Goal: Navigation & Orientation: Find specific page/section

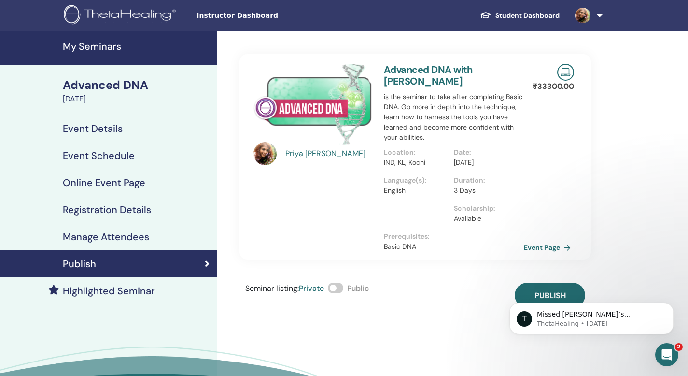
click at [92, 131] on h4 "Event Details" at bounding box center [93, 129] width 60 height 12
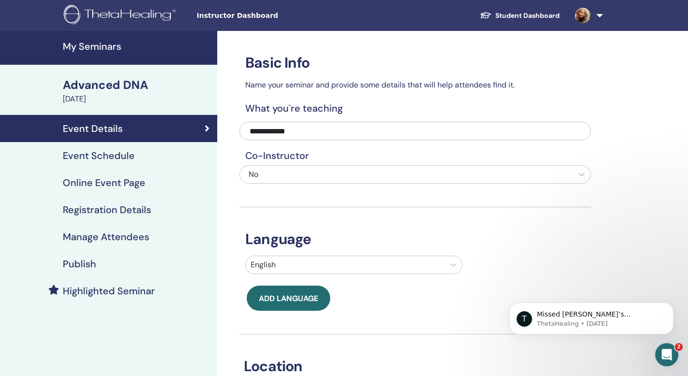
click at [84, 185] on h4 "Online Event Page" at bounding box center [104, 183] width 83 height 12
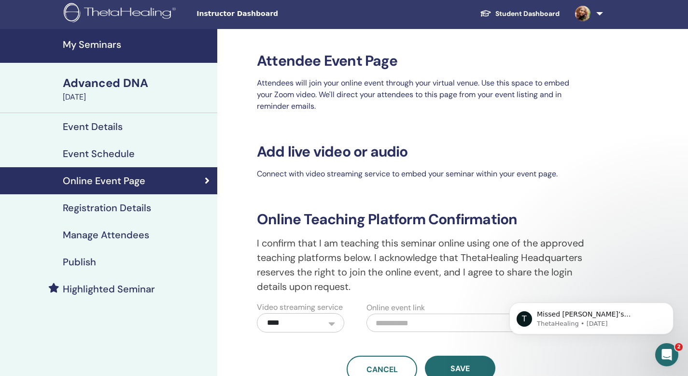
scroll to position [1, 0]
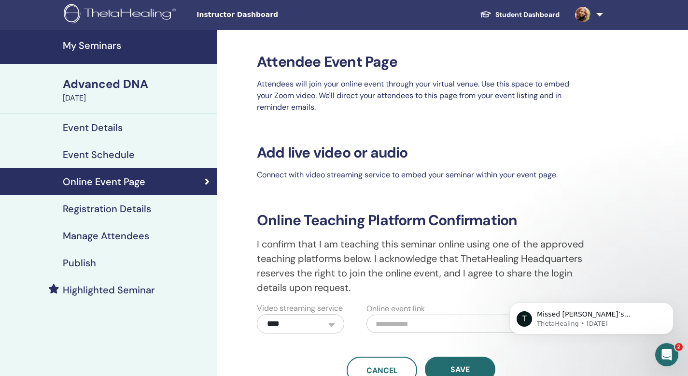
click at [115, 213] on h4 "Registration Details" at bounding box center [107, 209] width 88 height 12
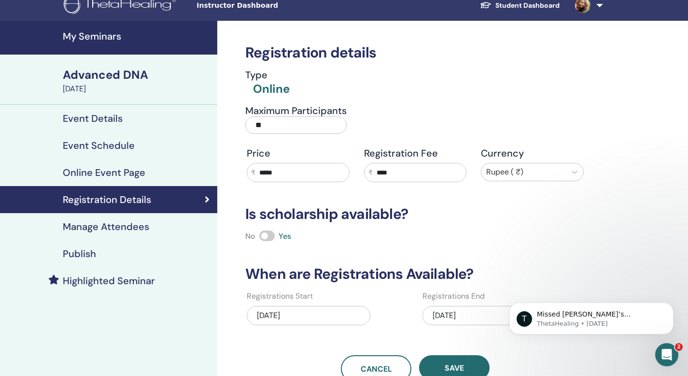
scroll to position [4, 0]
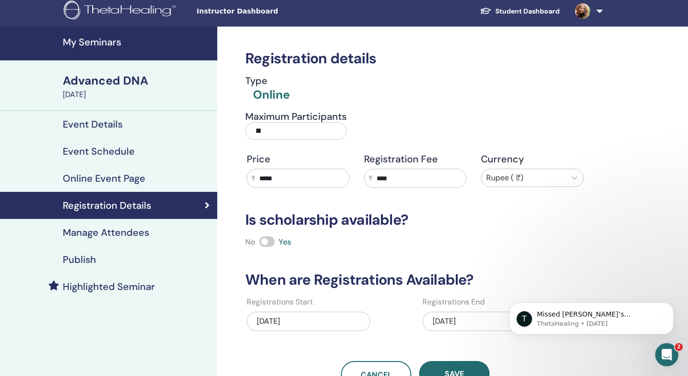
click at [100, 127] on h4 "Event Details" at bounding box center [93, 124] width 60 height 12
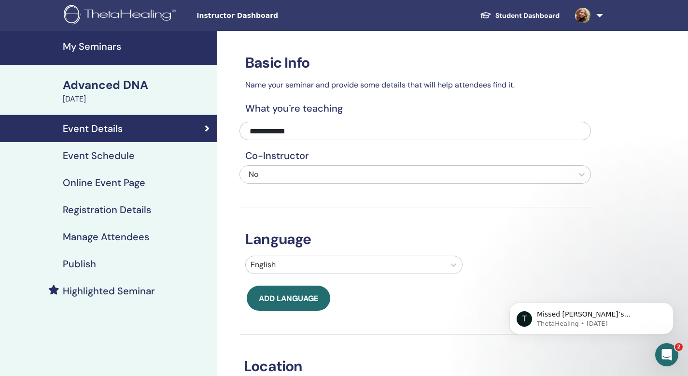
click at [98, 158] on h4 "Event Schedule" at bounding box center [99, 156] width 72 height 12
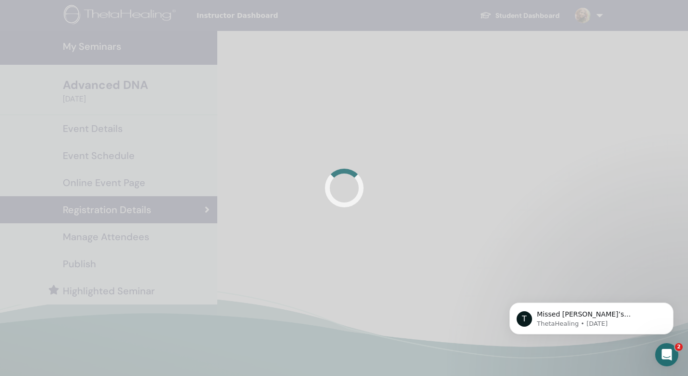
scroll to position [4, 0]
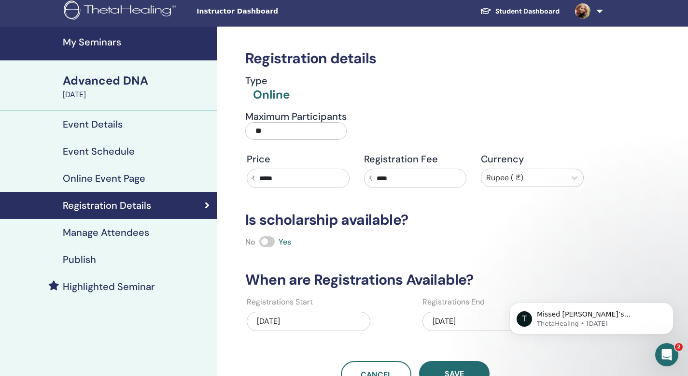
scroll to position [1, 0]
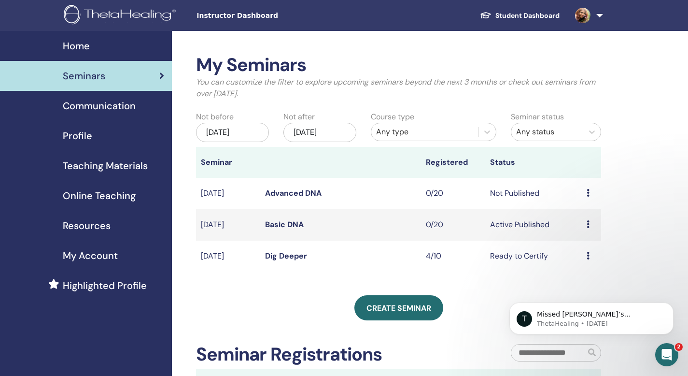
click at [587, 224] on icon at bounding box center [588, 224] width 3 height 8
click at [573, 232] on link "Preview" at bounding box center [581, 231] width 28 height 10
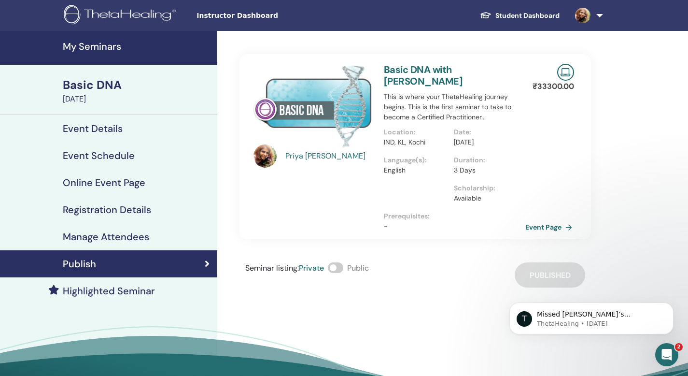
click at [547, 229] on link "Event Page" at bounding box center [550, 227] width 51 height 14
